Goal: Task Accomplishment & Management: Use online tool/utility

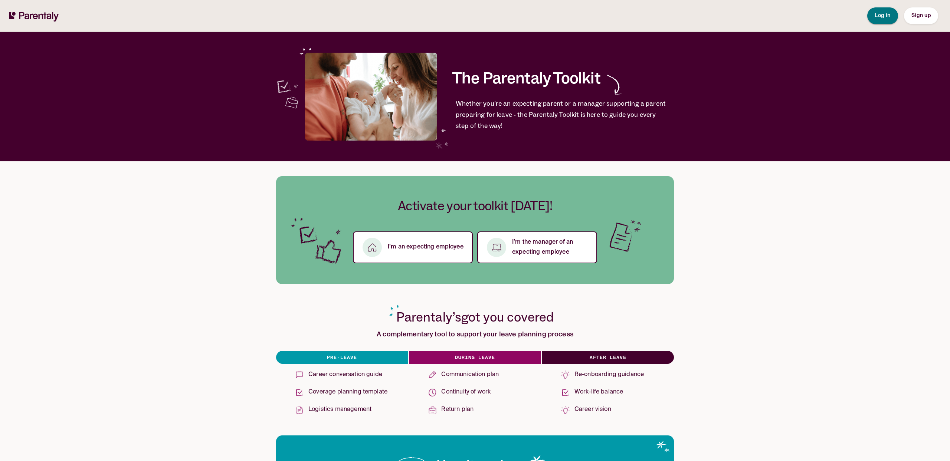
click at [880, 14] on span "Log in" at bounding box center [883, 15] width 16 height 5
